Goal: Task Accomplishment & Management: Complete application form

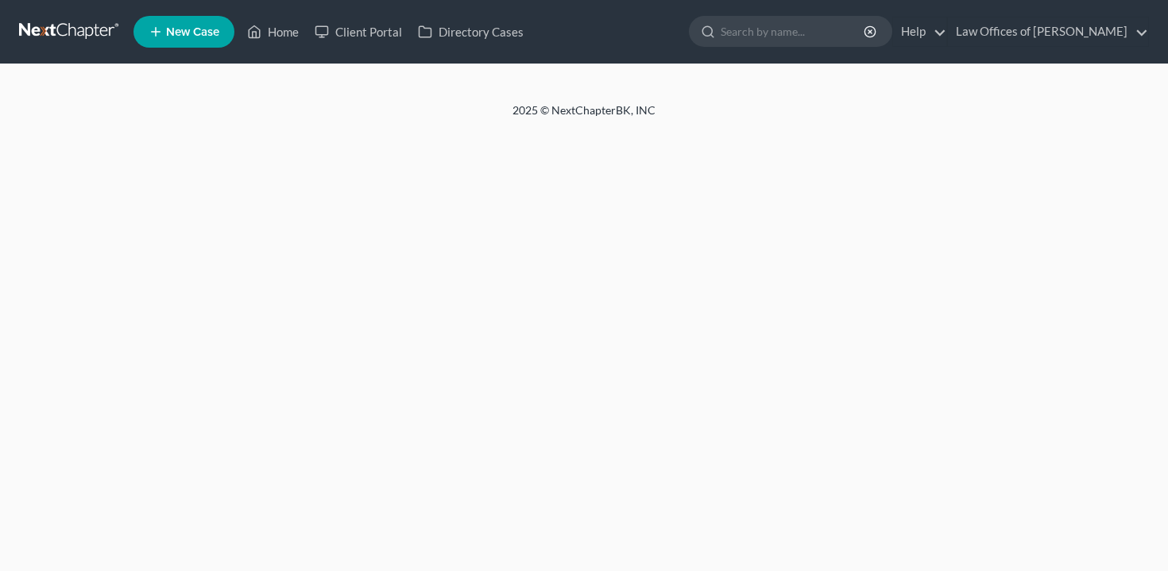
select select "5"
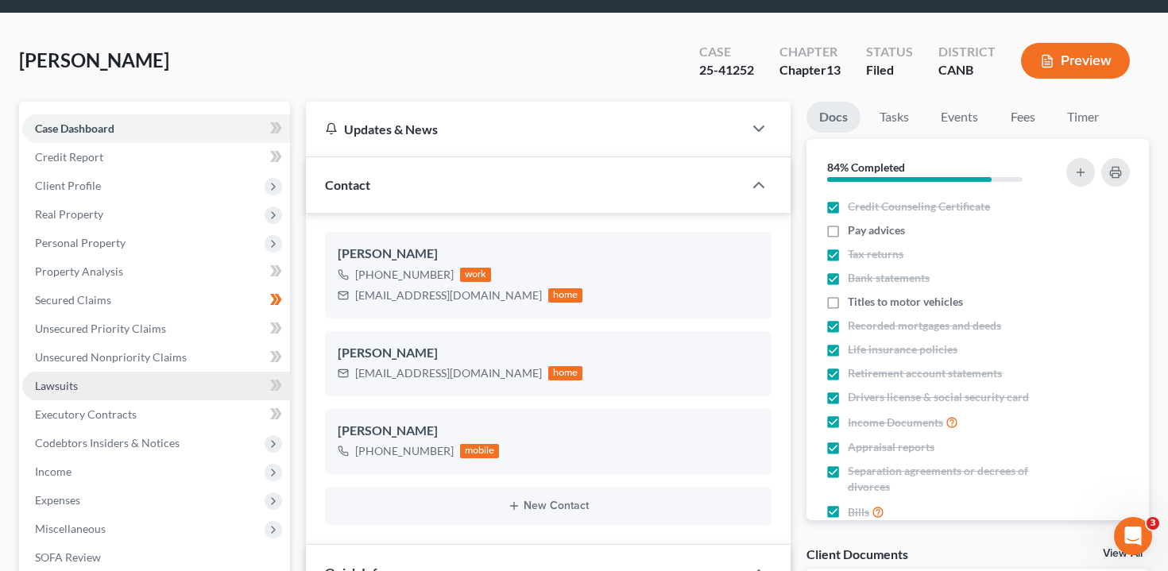
scroll to position [115, 0]
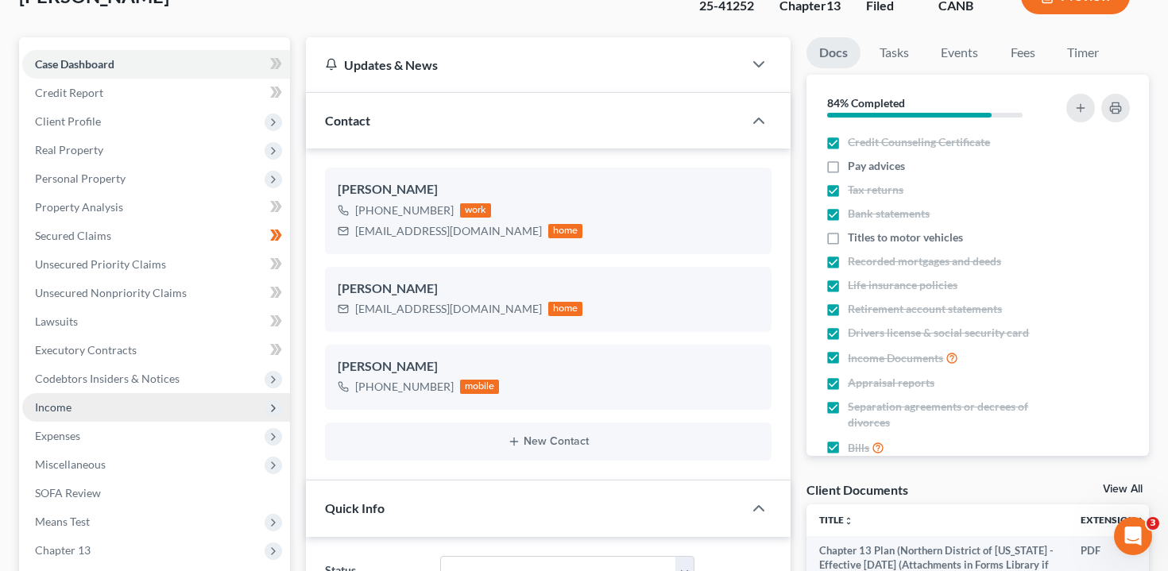
click at [152, 407] on span "Income" at bounding box center [156, 407] width 268 height 29
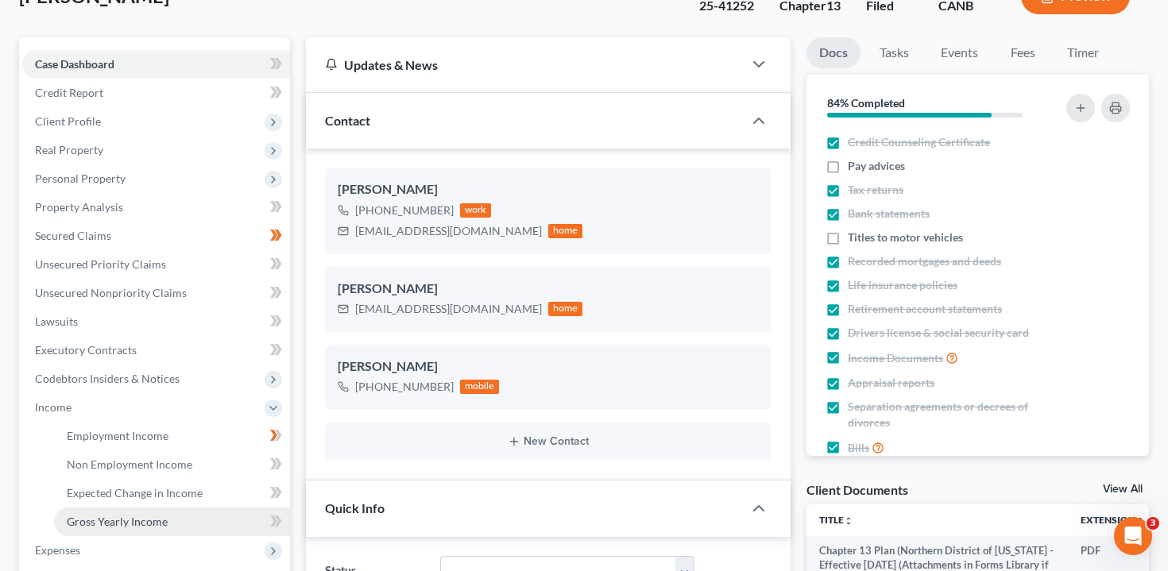
click at [187, 510] on link "Gross Yearly Income" at bounding box center [172, 522] width 236 height 29
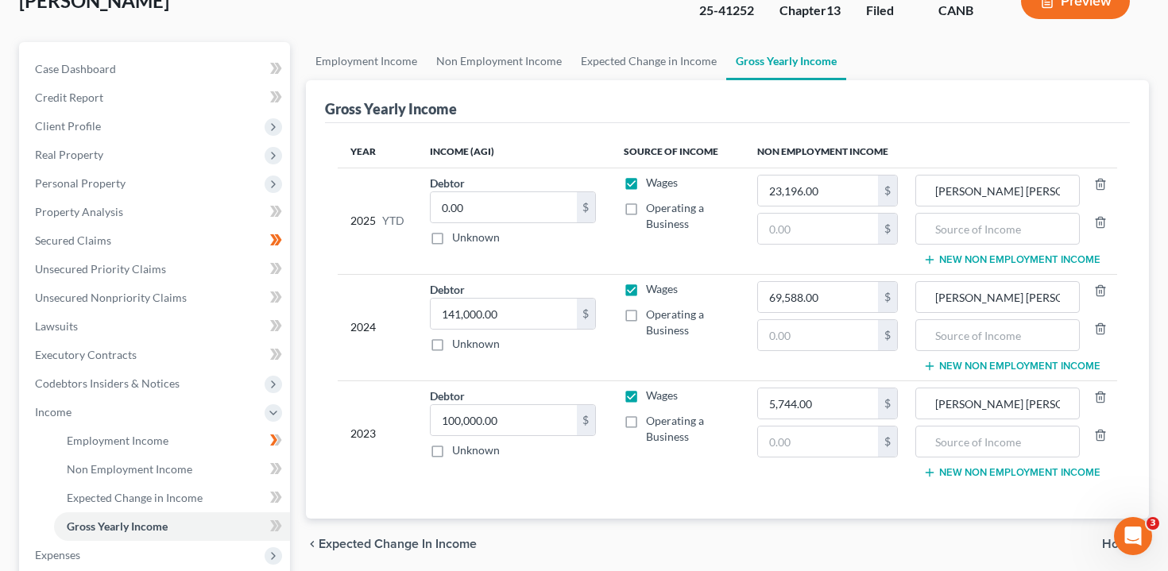
scroll to position [112, 0]
click at [1060, 5] on button "Preview" at bounding box center [1075, 0] width 109 height 36
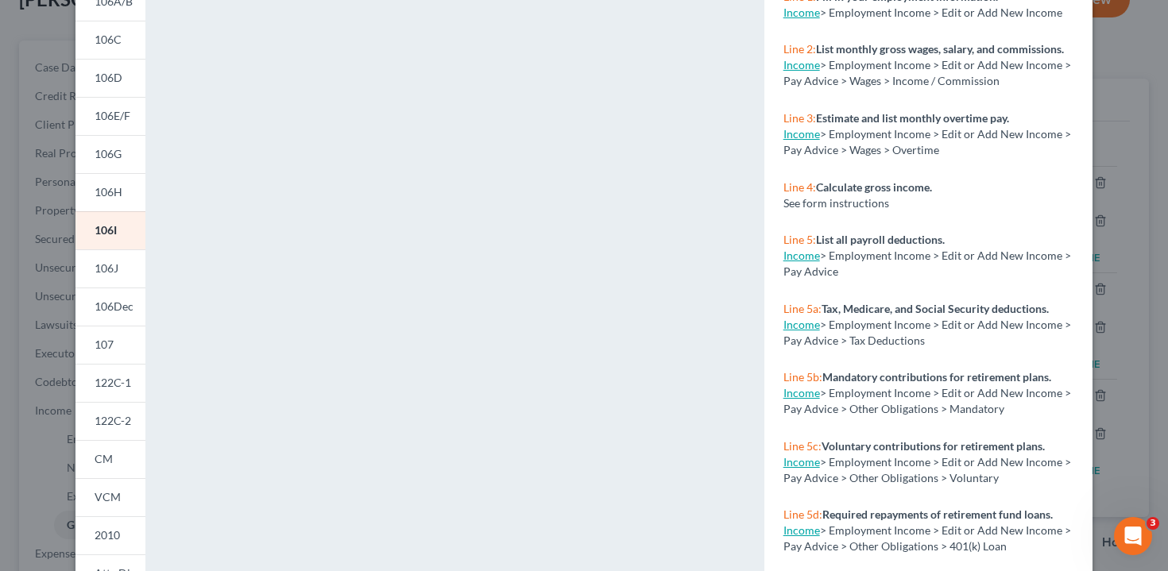
scroll to position [324, 0]
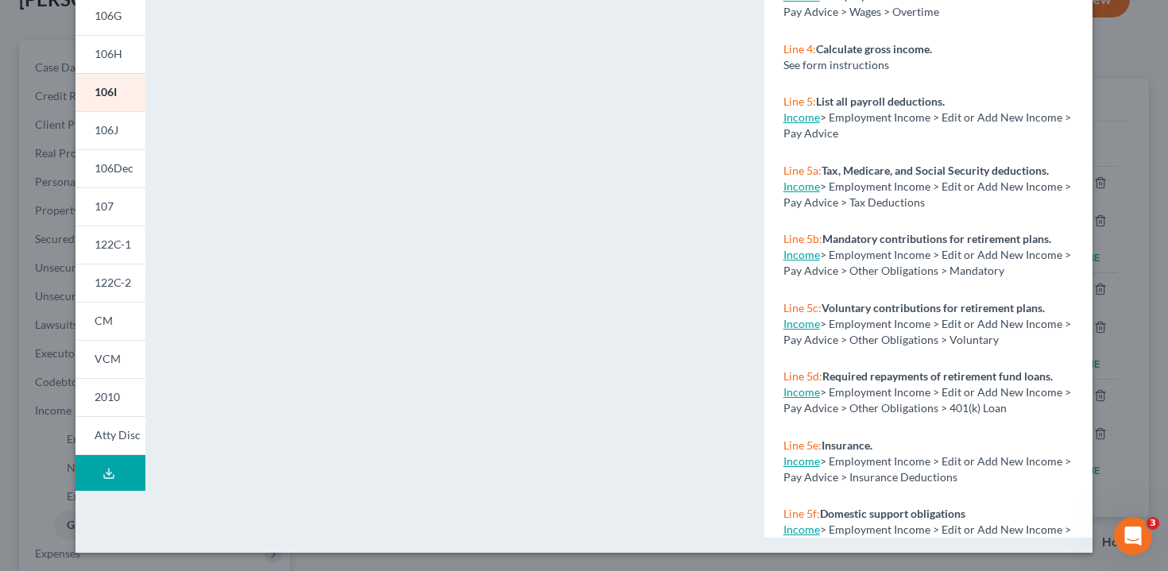
click at [38, 369] on div "Petition Preview Schedule I: Your Income × 101 106Sum 106A/B 106C 106D 106E/F 1…" at bounding box center [584, 285] width 1168 height 571
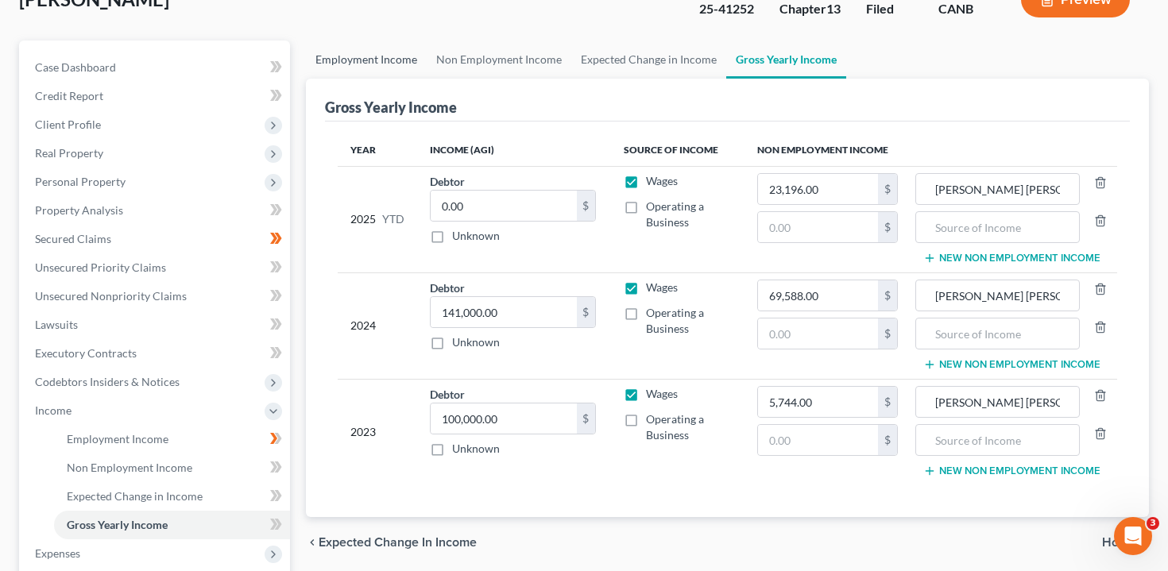
click at [389, 59] on link "Employment Income" at bounding box center [366, 60] width 121 height 38
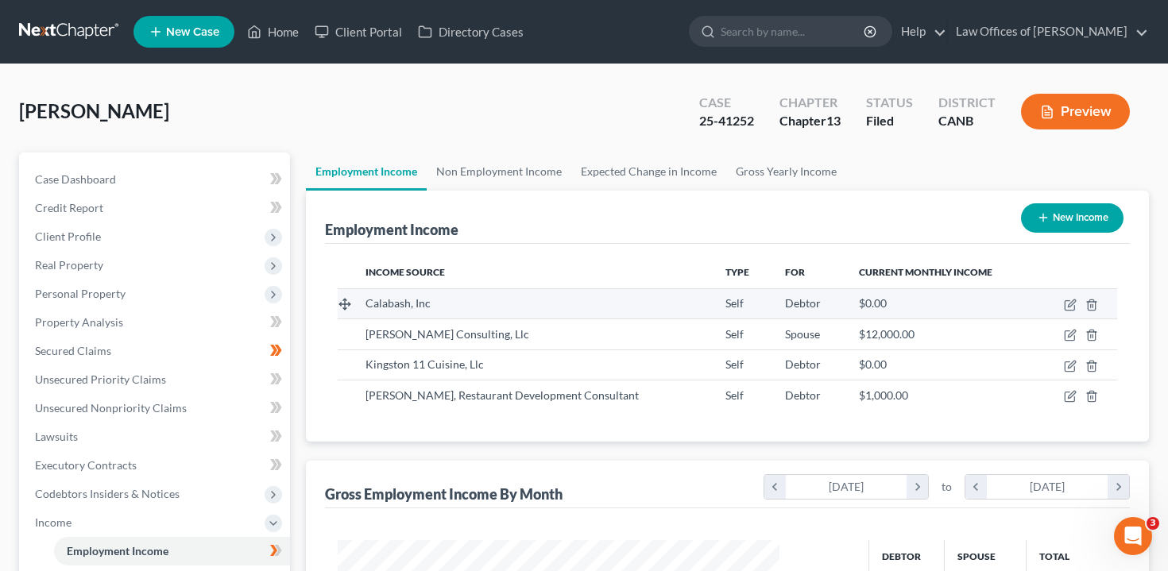
scroll to position [284, 474]
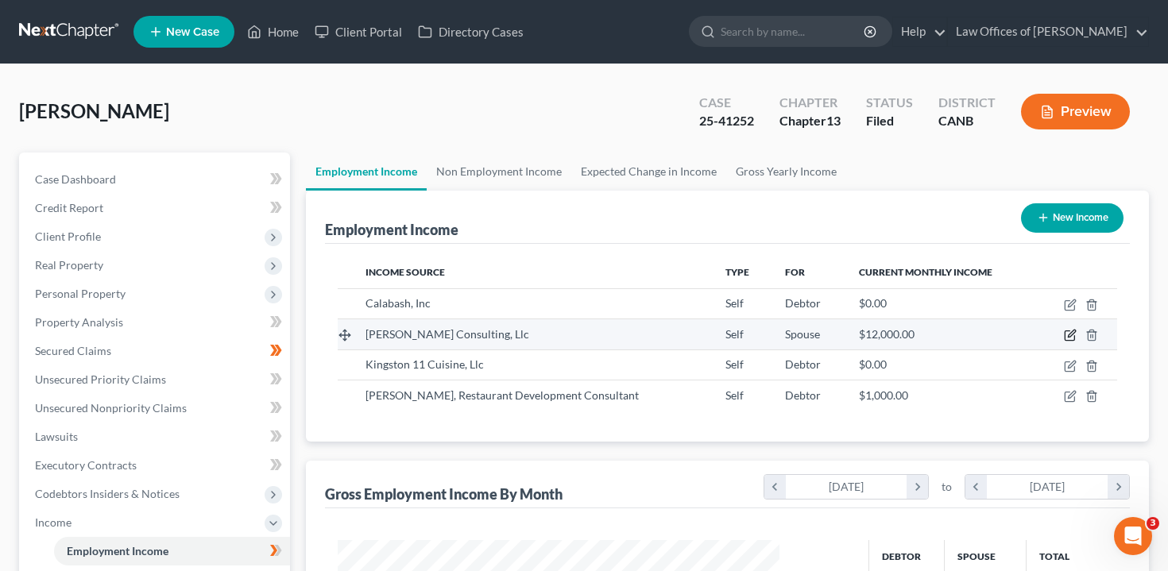
click at [1067, 333] on icon "button" at bounding box center [1070, 335] width 13 height 13
select select "1"
select select "4"
select select "0"
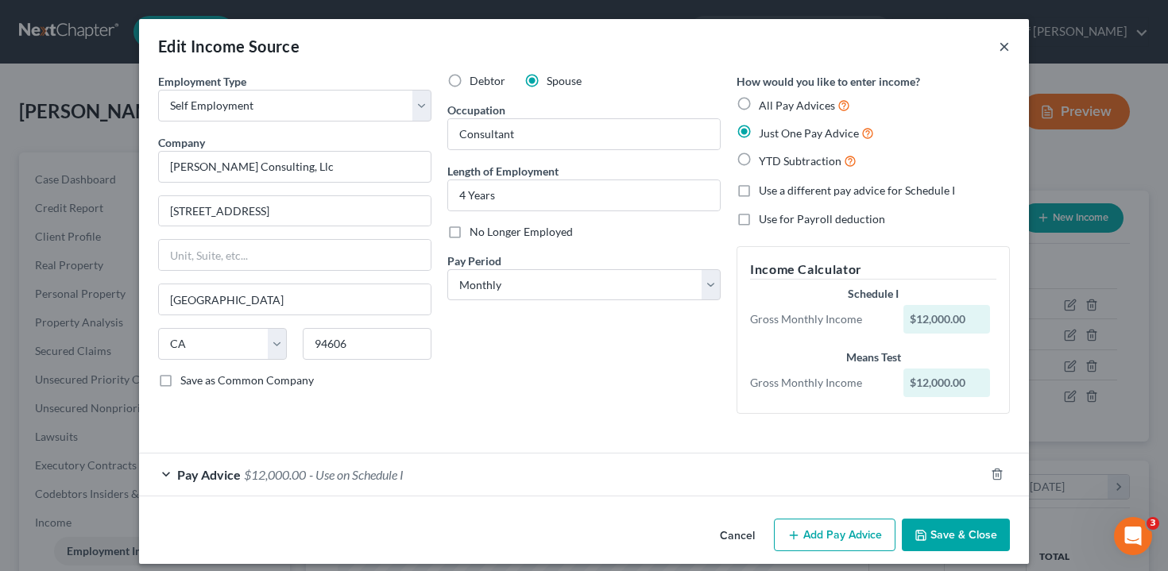
click at [1004, 48] on button "×" at bounding box center [1004, 46] width 11 height 19
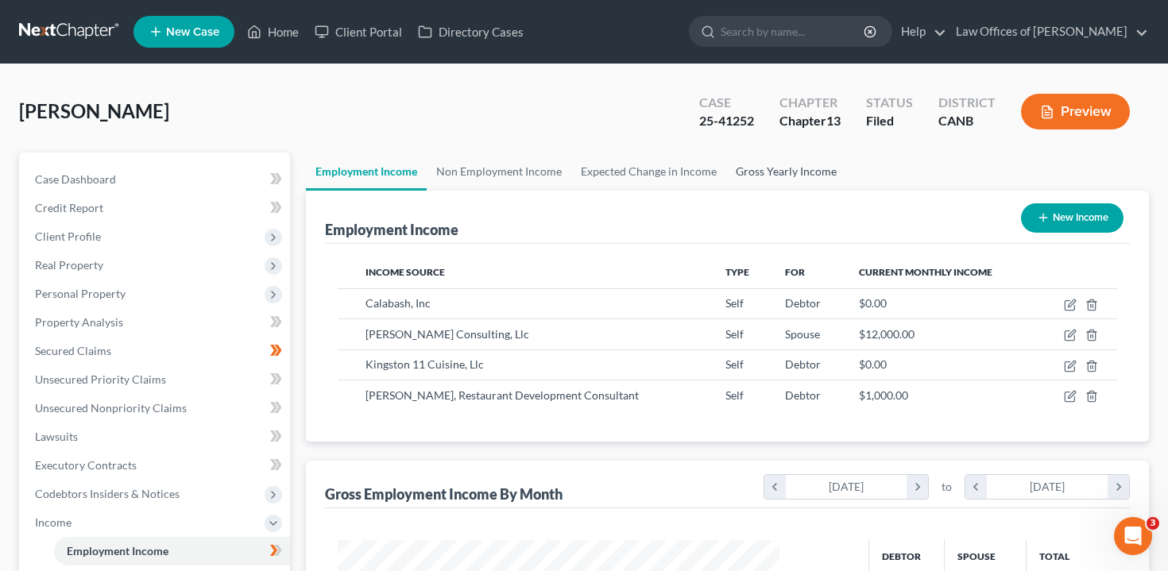
click at [751, 160] on link "Gross Yearly Income" at bounding box center [786, 172] width 120 height 38
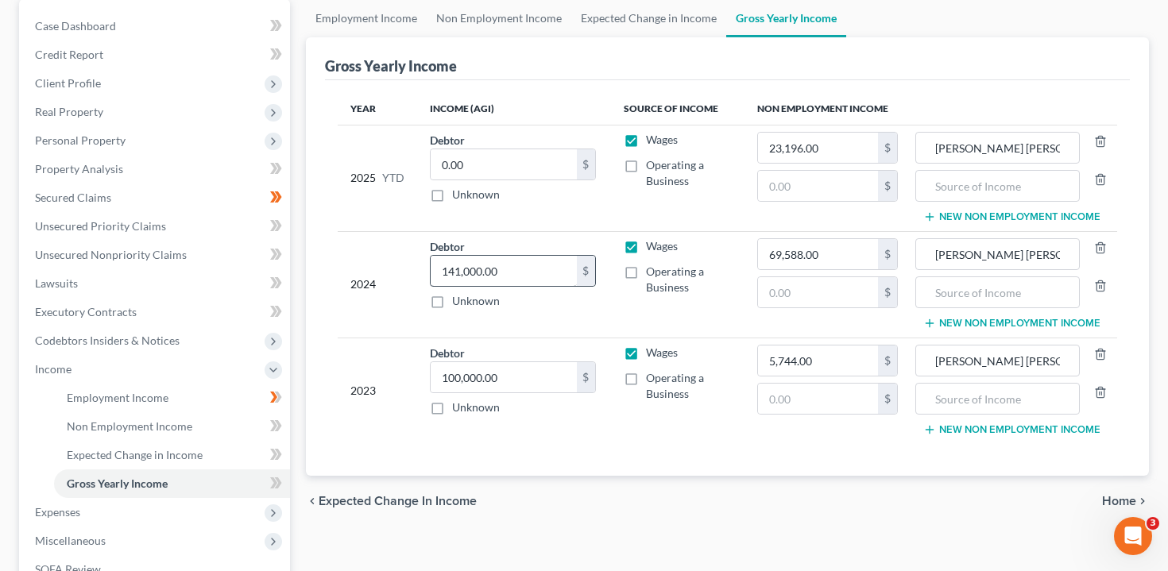
scroll to position [154, 0]
click at [393, 18] on link "Employment Income" at bounding box center [366, 17] width 121 height 38
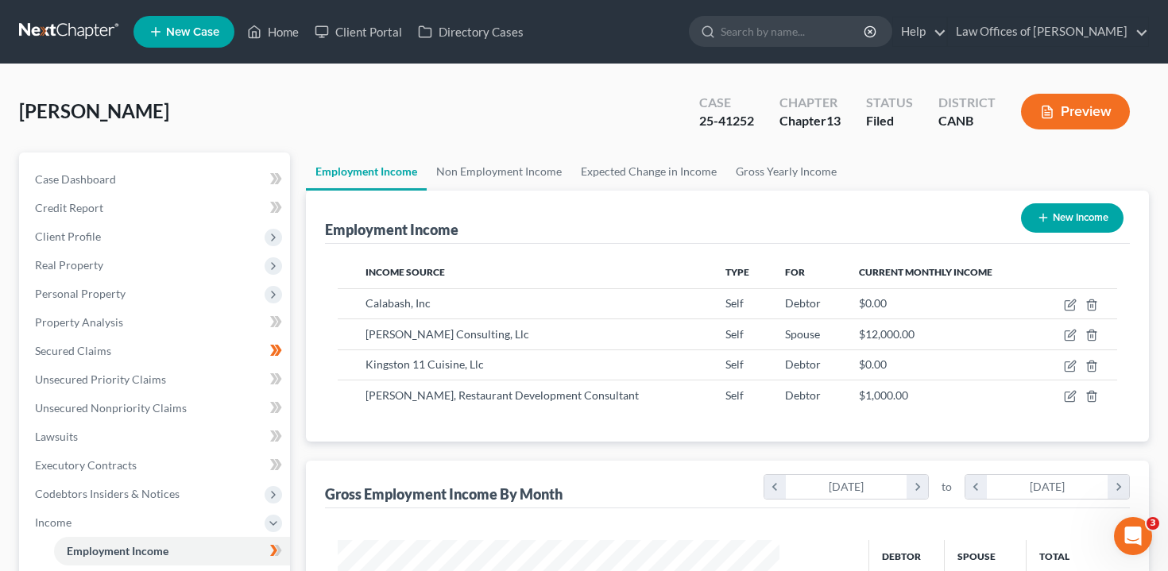
scroll to position [284, 474]
click at [489, 172] on link "Non Employment Income" at bounding box center [499, 172] width 145 height 38
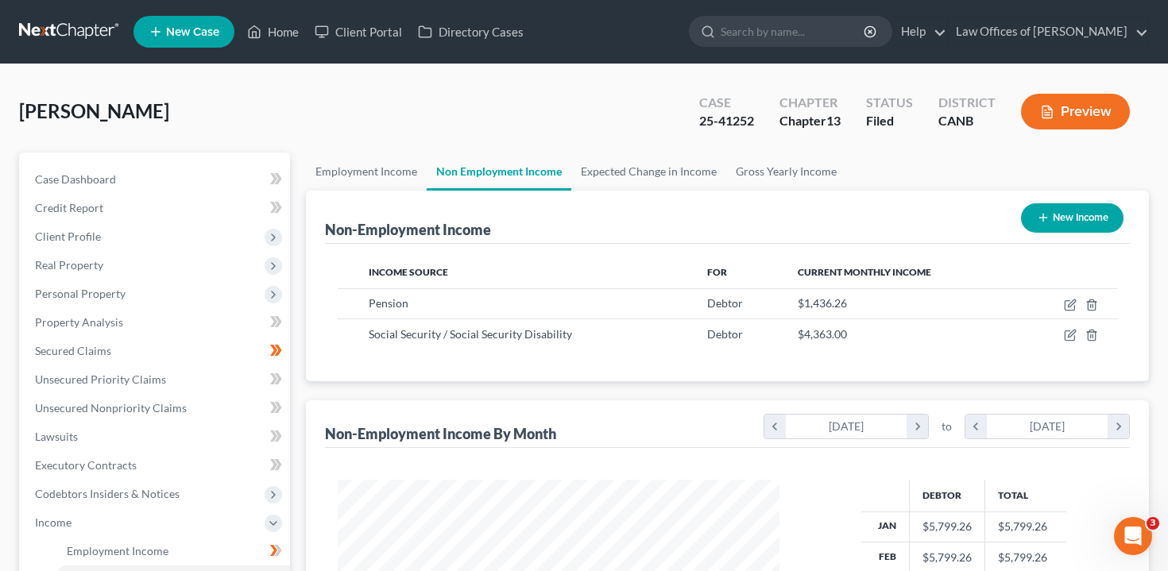
scroll to position [284, 474]
click at [741, 165] on link "Gross Yearly Income" at bounding box center [786, 172] width 120 height 38
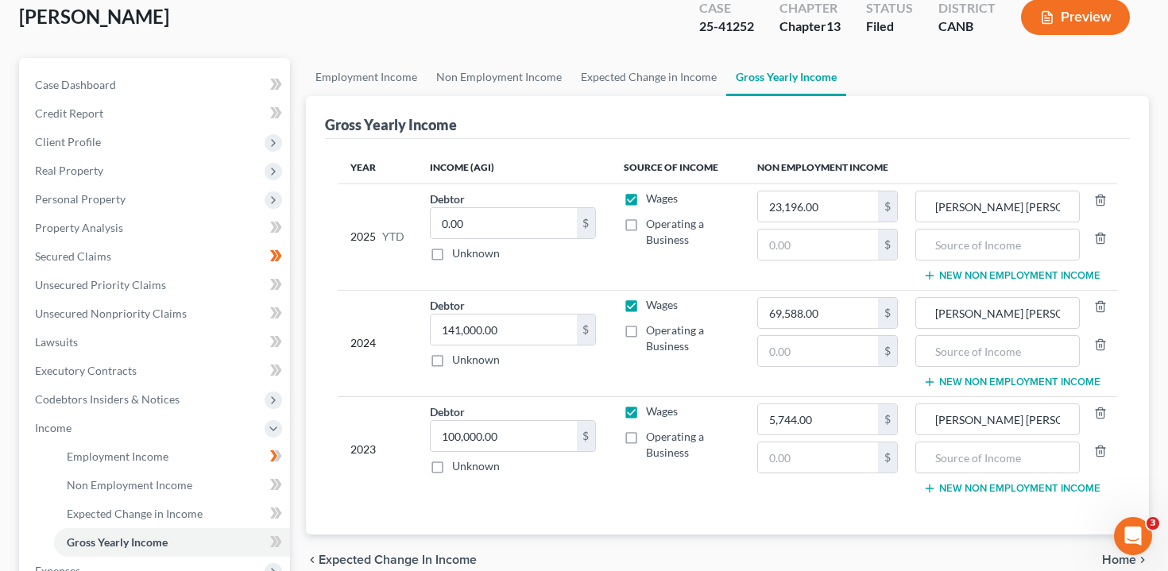
scroll to position [97, 0]
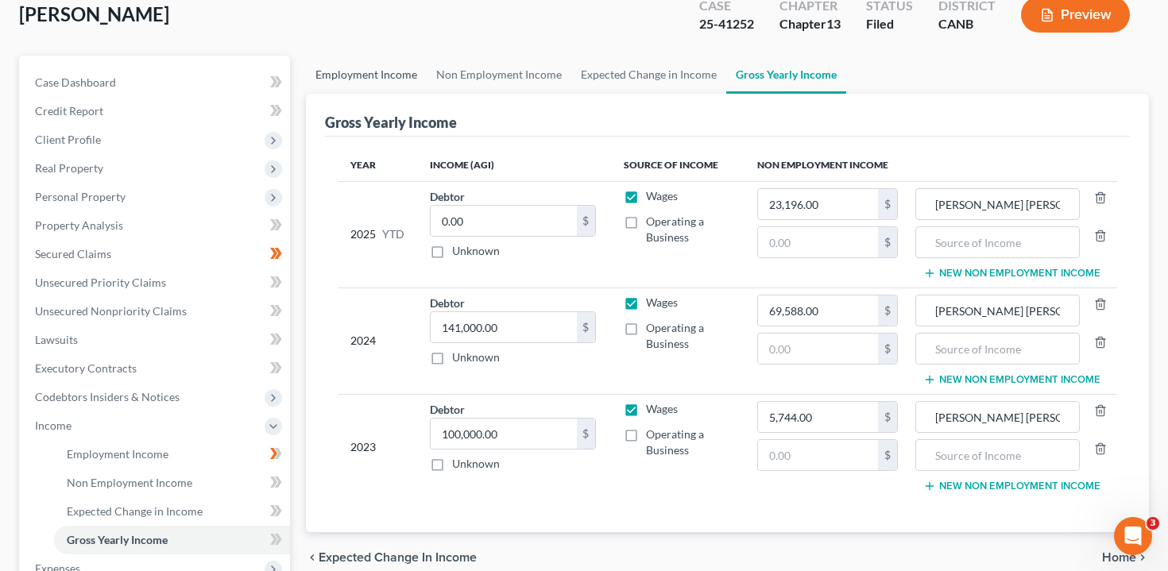
click at [398, 87] on link "Employment Income" at bounding box center [366, 75] width 121 height 38
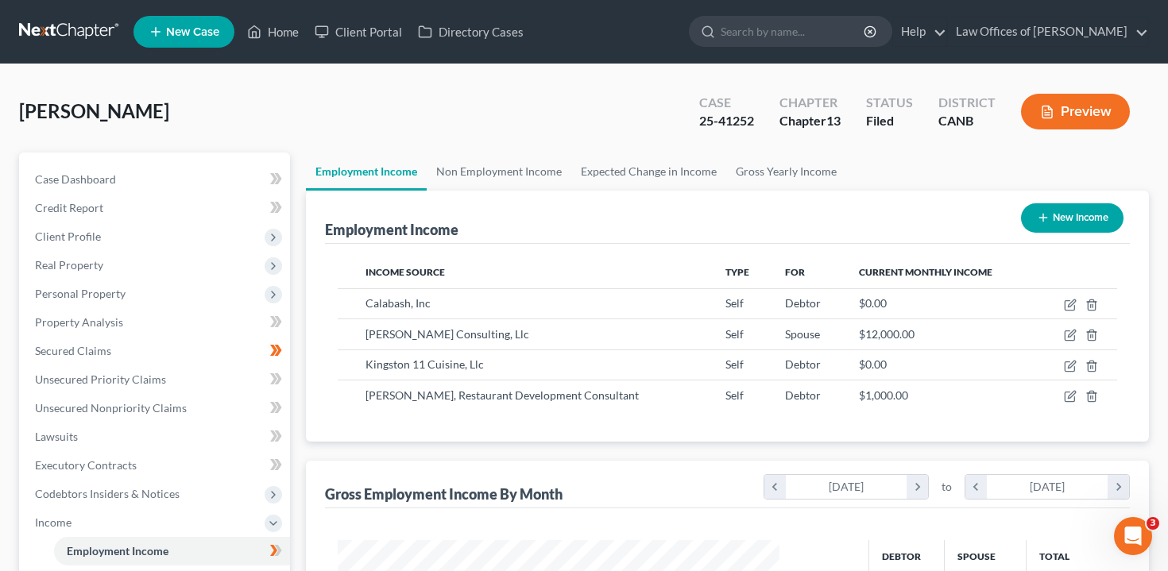
scroll to position [284, 474]
click at [1068, 337] on icon "button" at bounding box center [1071, 333] width 7 height 7
select select "1"
select select "4"
select select "0"
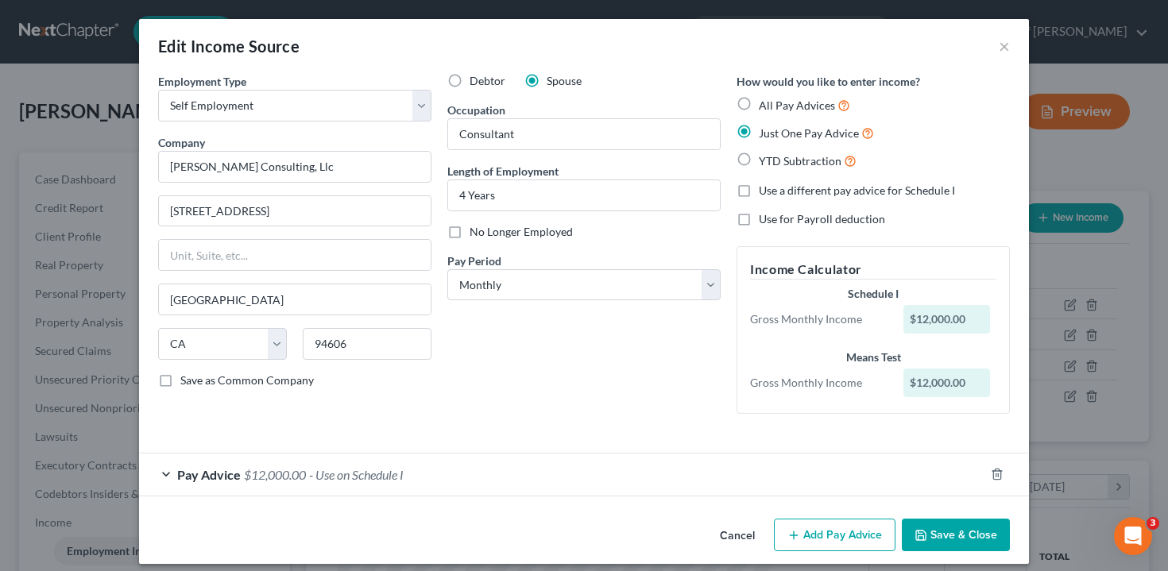
click at [533, 510] on div "Employment Type * Select Full or [DEMOGRAPHIC_DATA] Employment Self Employment …" at bounding box center [584, 292] width 890 height 439
click at [516, 476] on div "Pay Advice $12,000.00 - Use on Schedule I" at bounding box center [561, 475] width 845 height 42
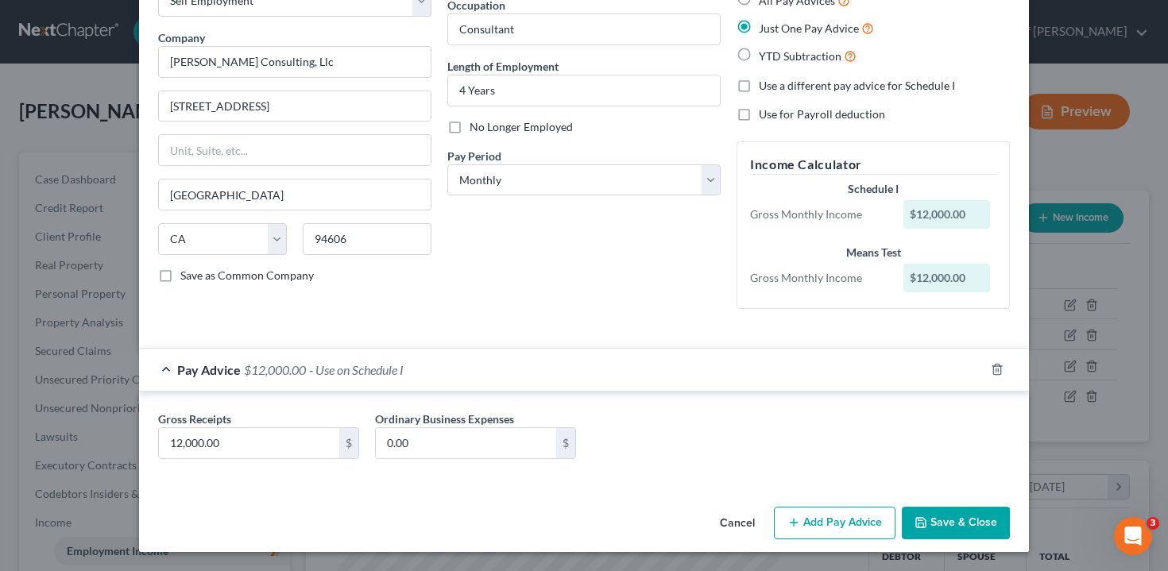
scroll to position [0, 0]
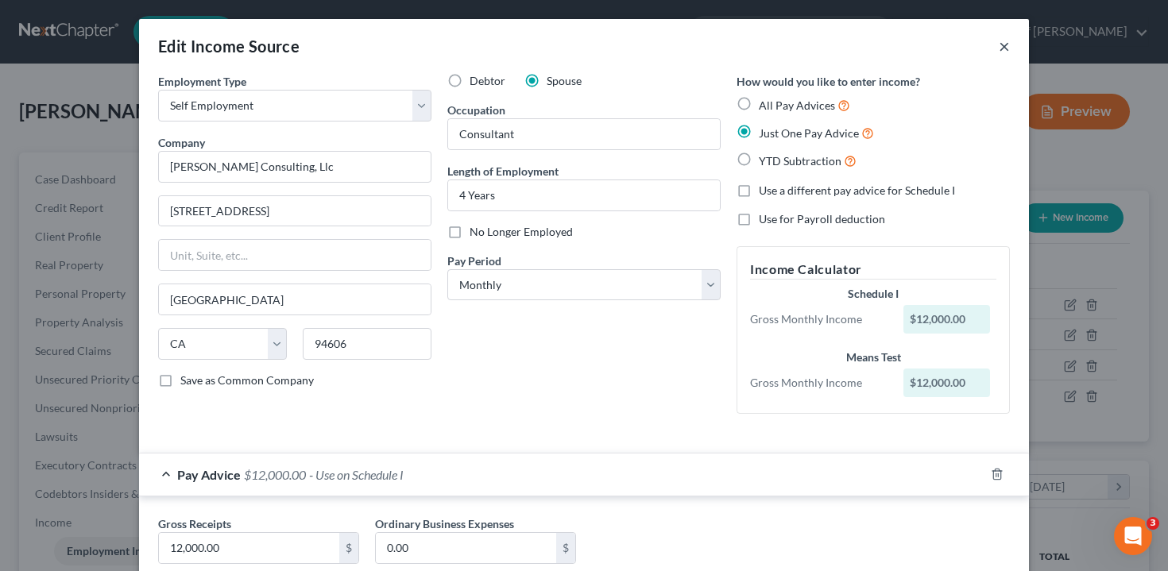
click at [1002, 44] on button "×" at bounding box center [1004, 46] width 11 height 19
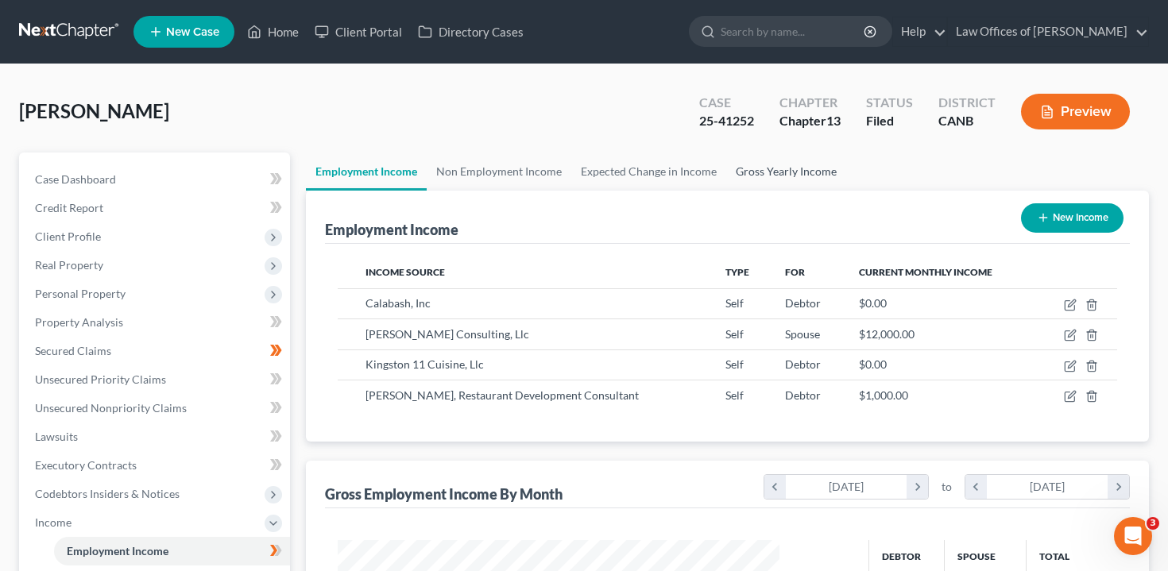
click at [736, 175] on link "Gross Yearly Income" at bounding box center [786, 172] width 120 height 38
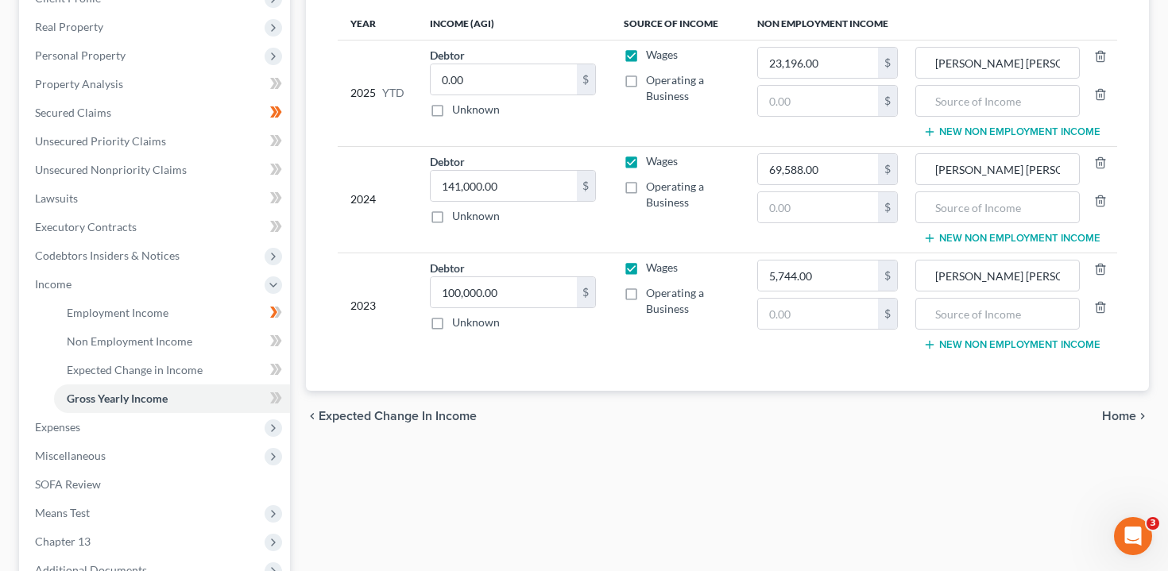
scroll to position [240, 0]
